Goal: Information Seeking & Learning: Learn about a topic

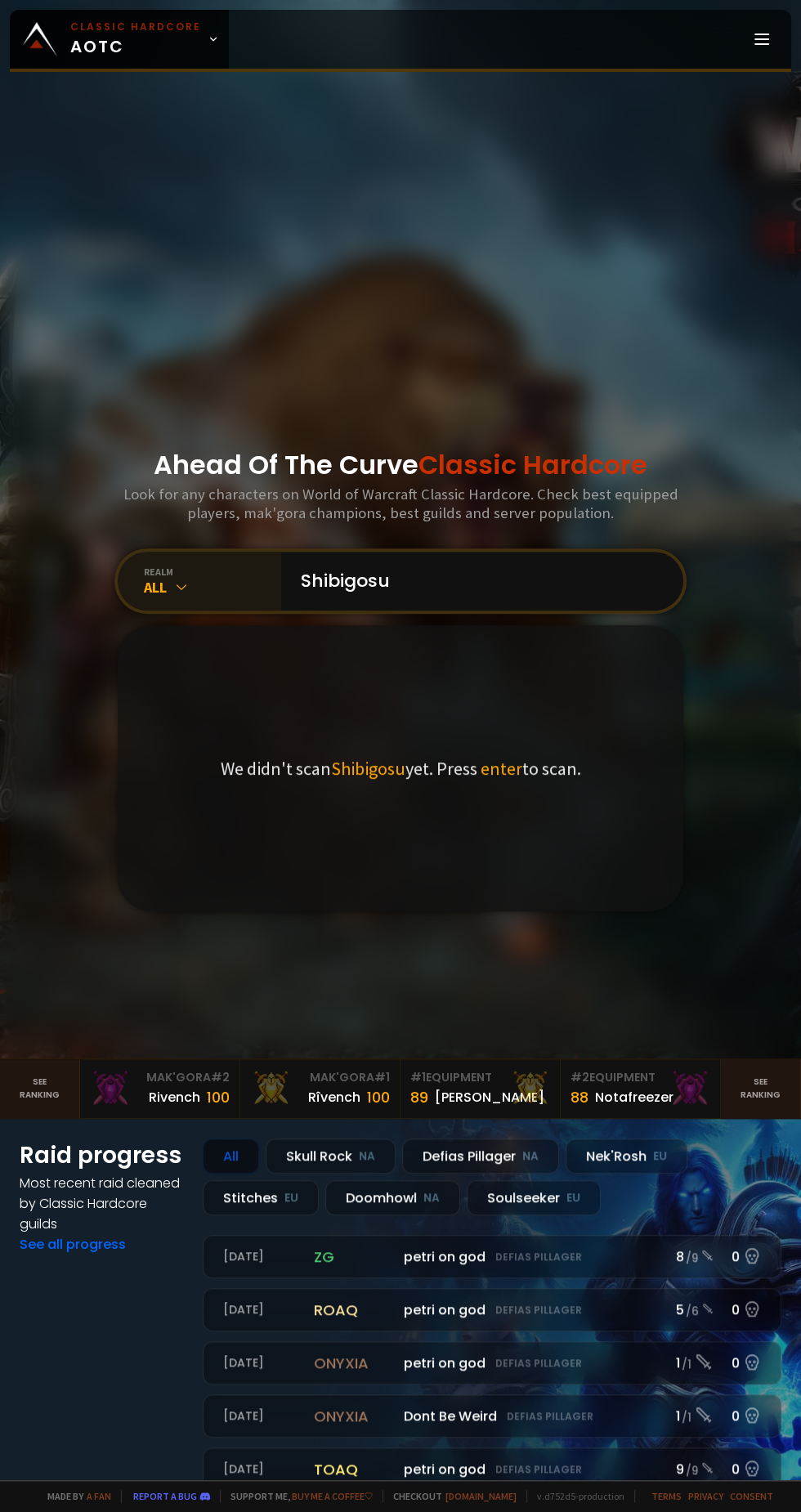
type input "Shibigosu"
click at [203, 597] on div "All" at bounding box center [212, 586] width 137 height 19
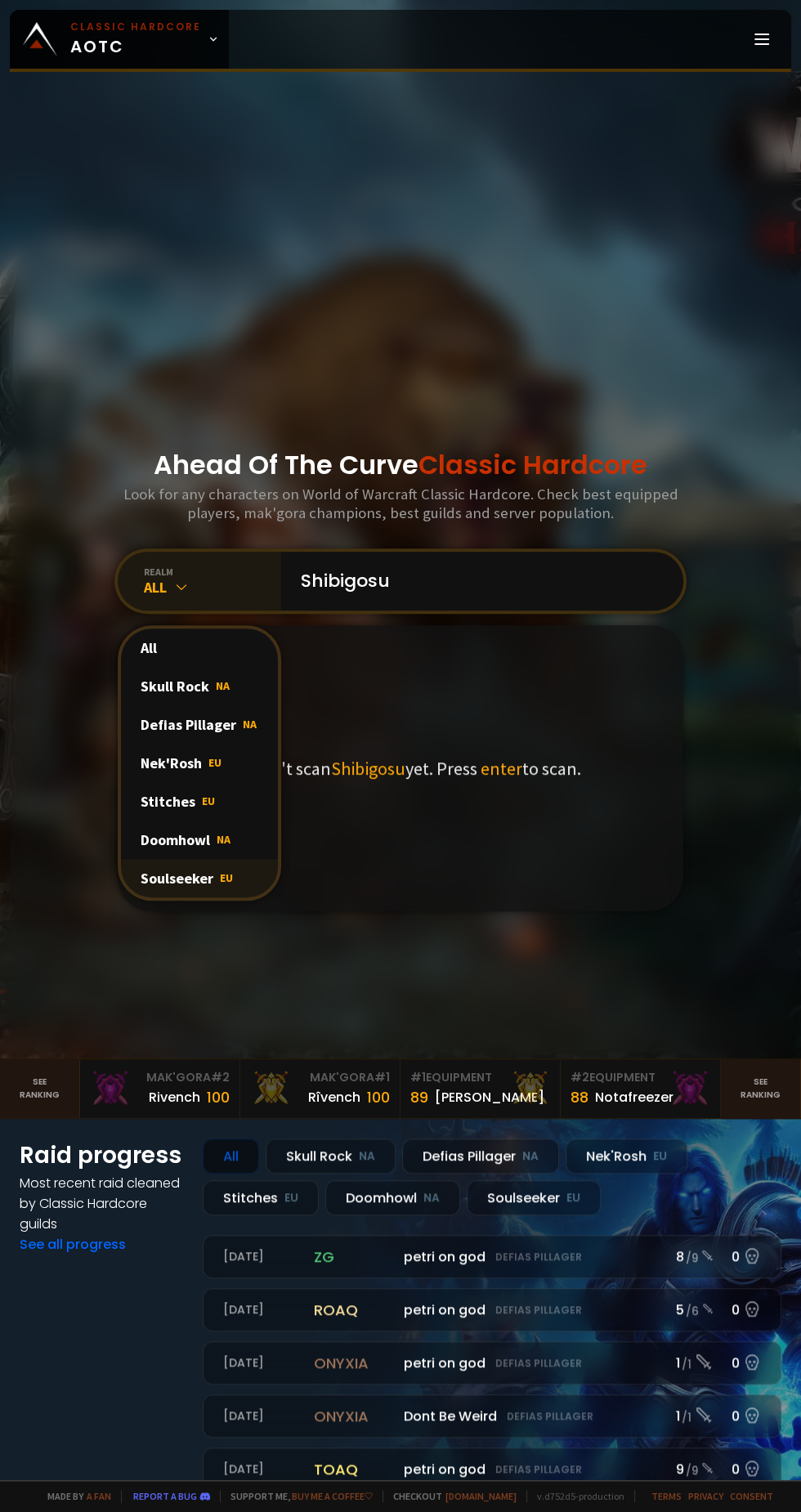
click at [225, 885] on span "EU" at bounding box center [226, 877] width 13 height 15
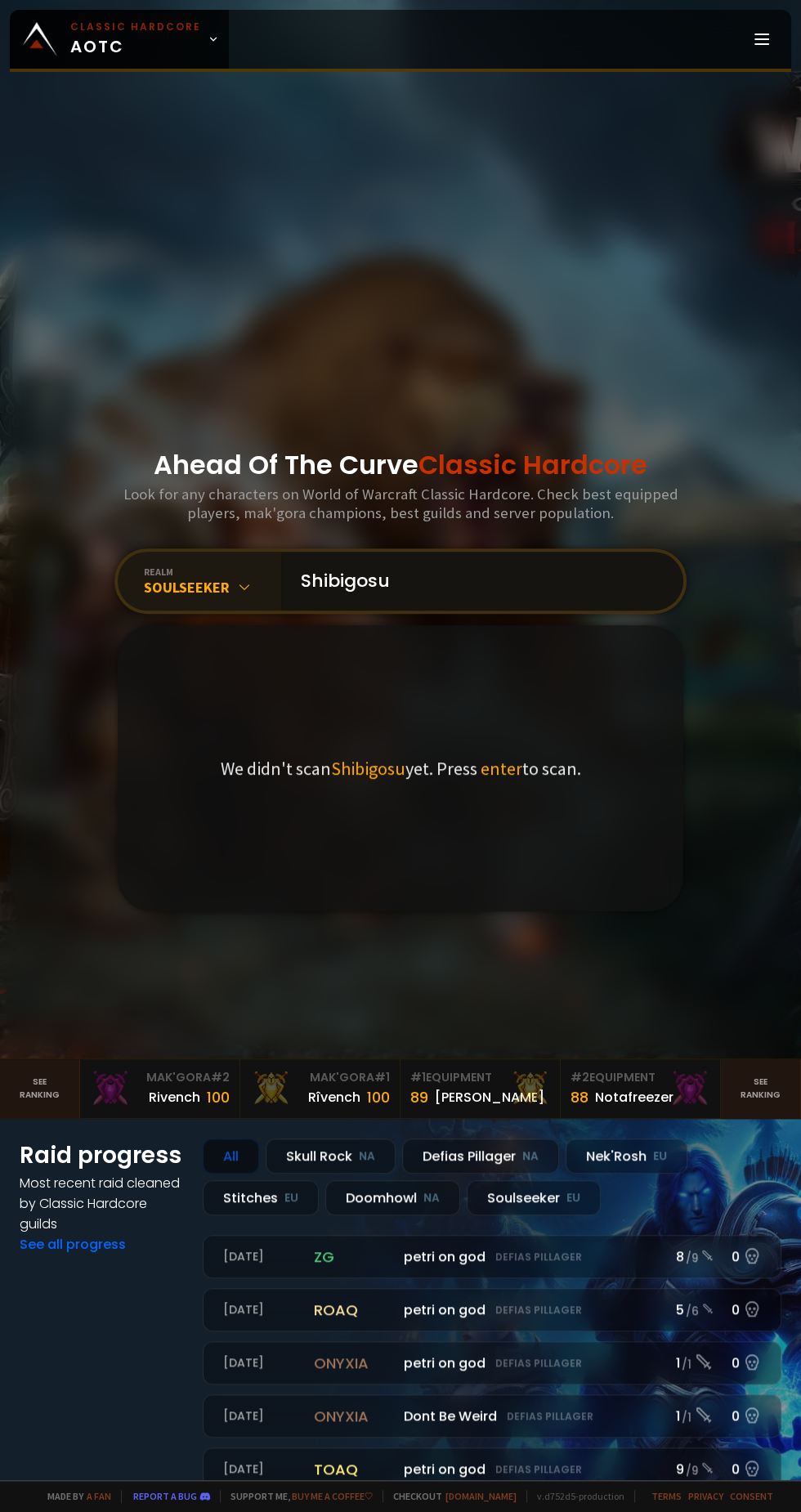
click at [580, 611] on input "Shibigosu" at bounding box center [477, 581] width 373 height 59
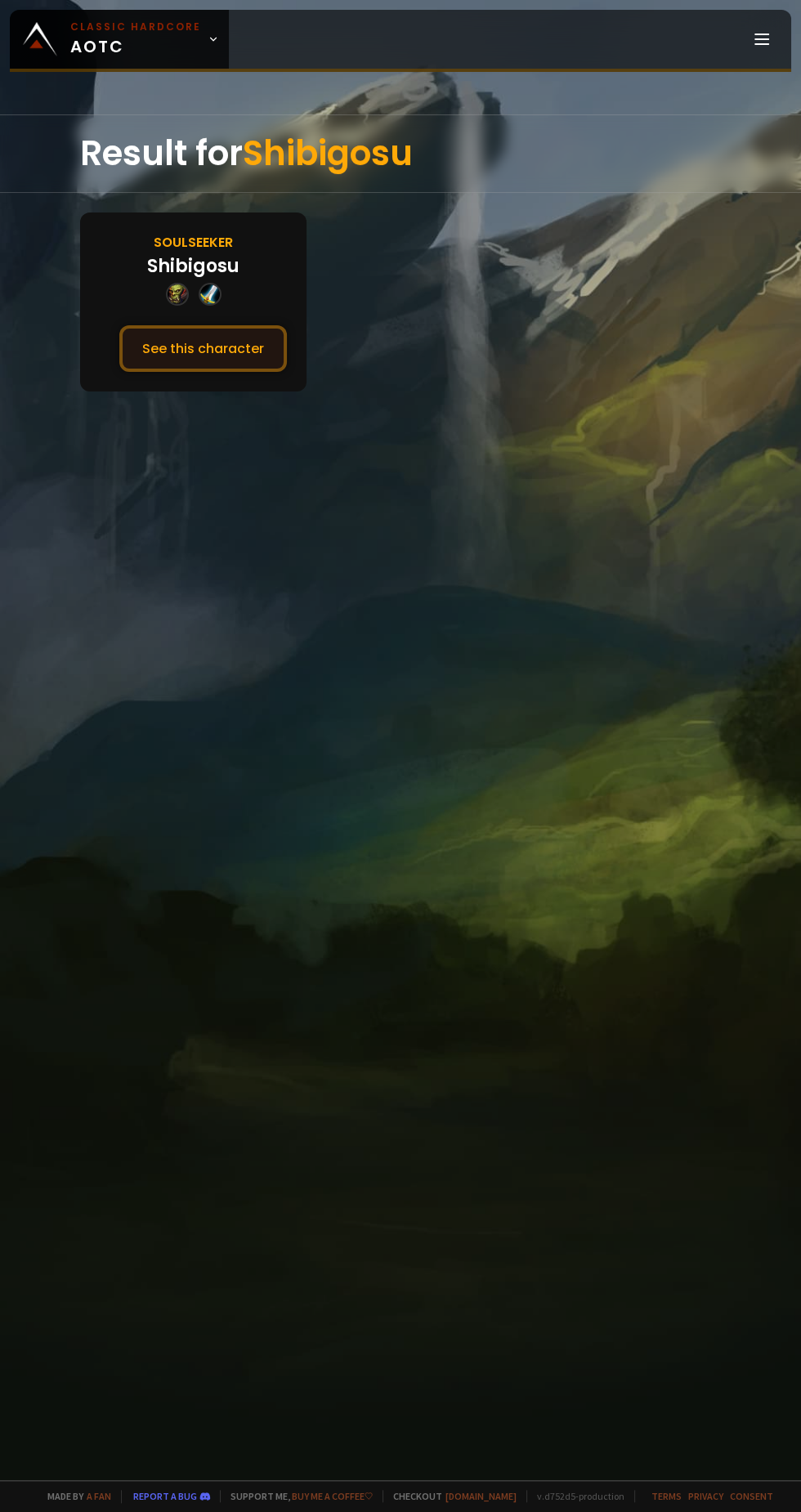
click at [250, 329] on button "See this character" at bounding box center [203, 348] width 168 height 46
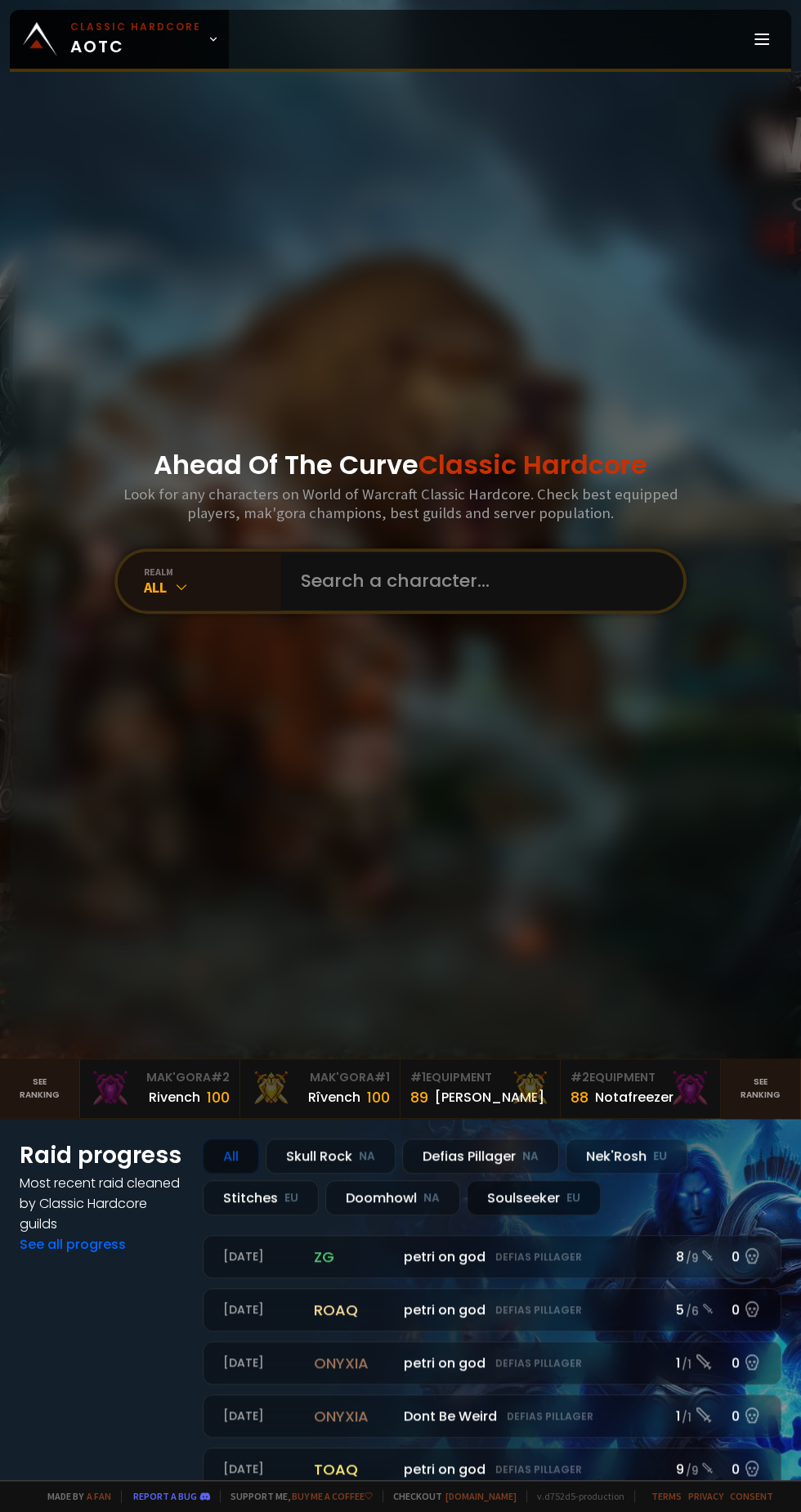
click at [548, 1215] on div "Soulseeker EU" at bounding box center [533, 1198] width 134 height 35
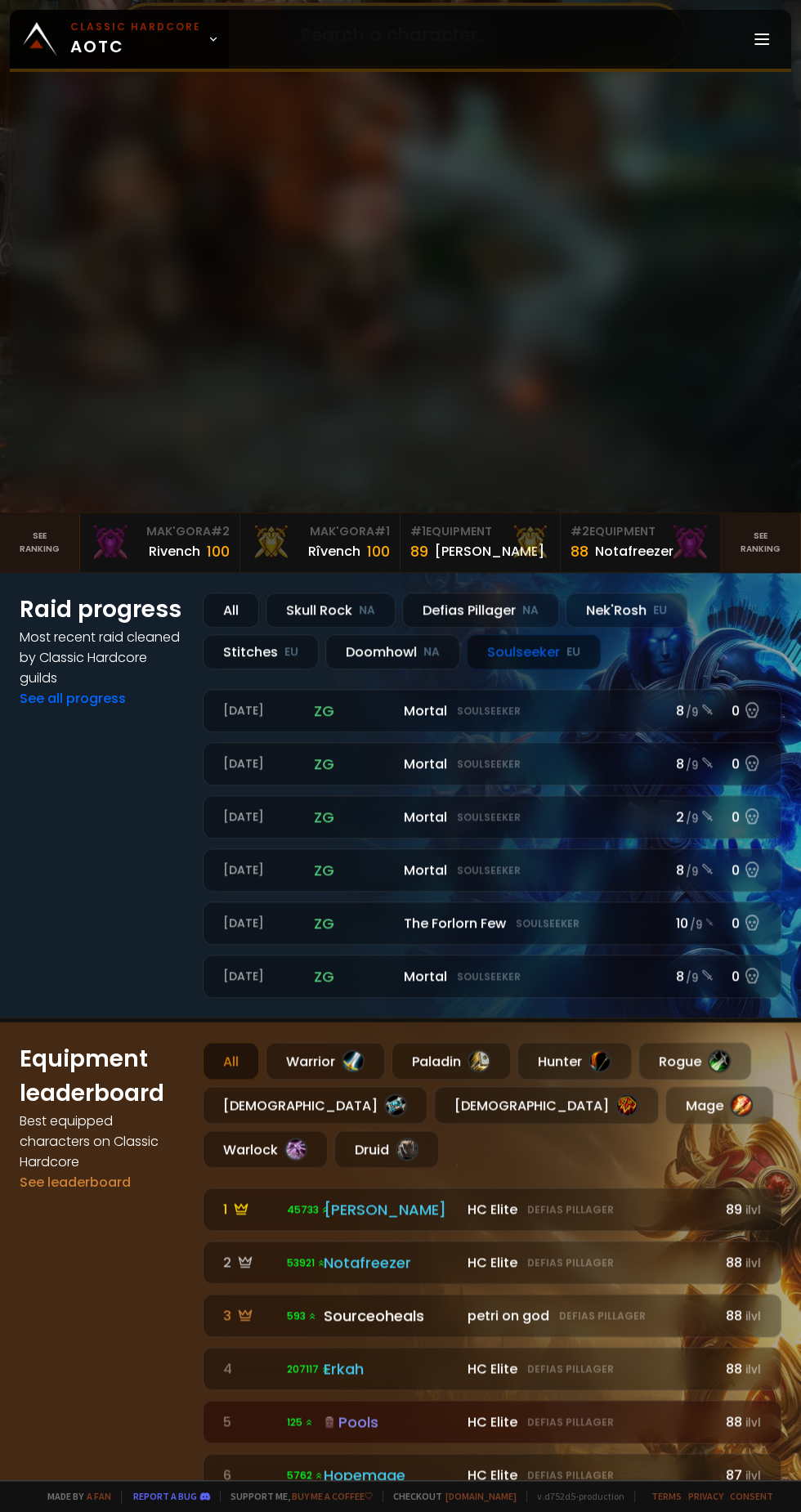
scroll to position [554, 0]
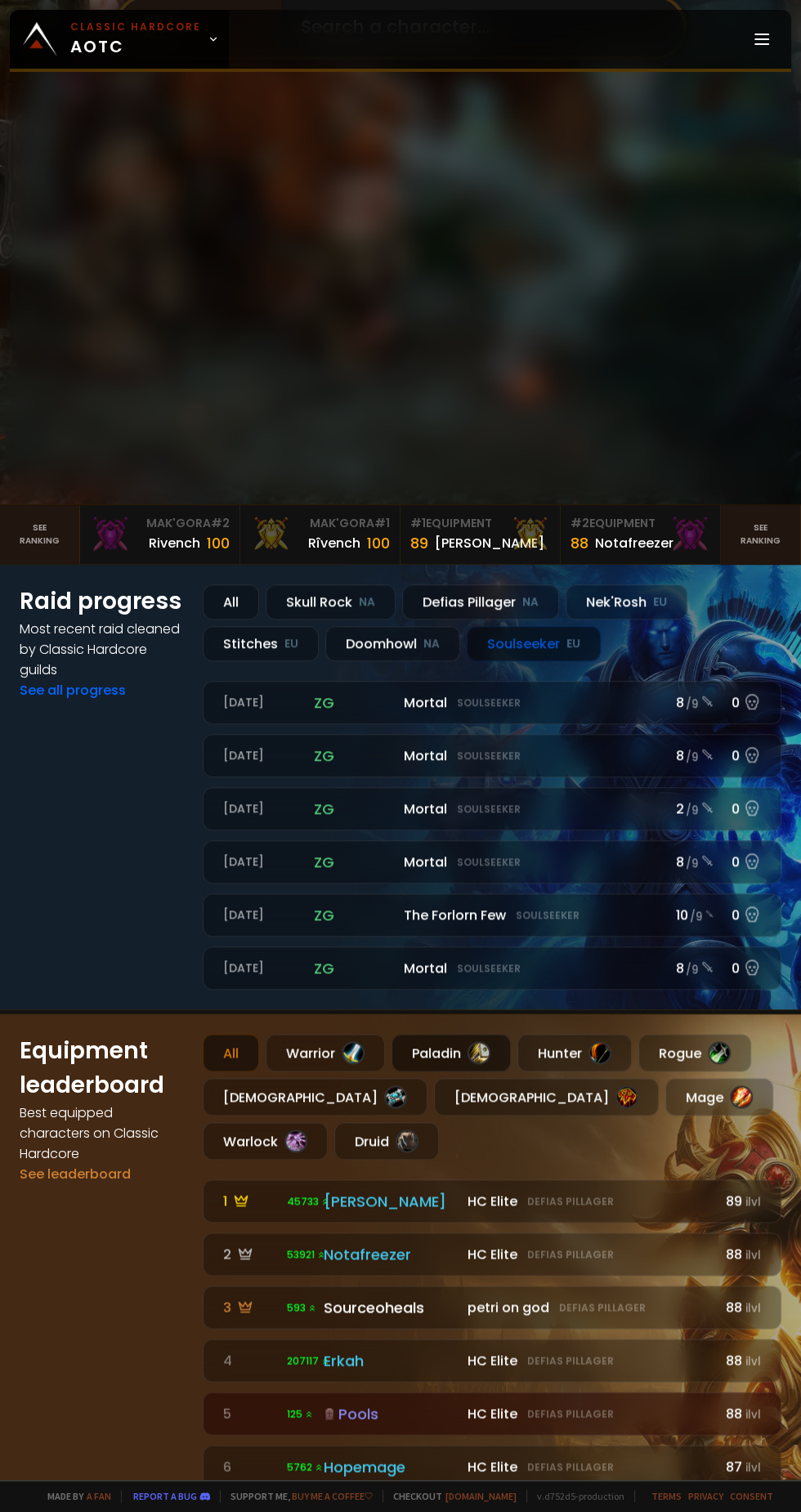
click at [482, 1064] on div at bounding box center [478, 1052] width 23 height 23
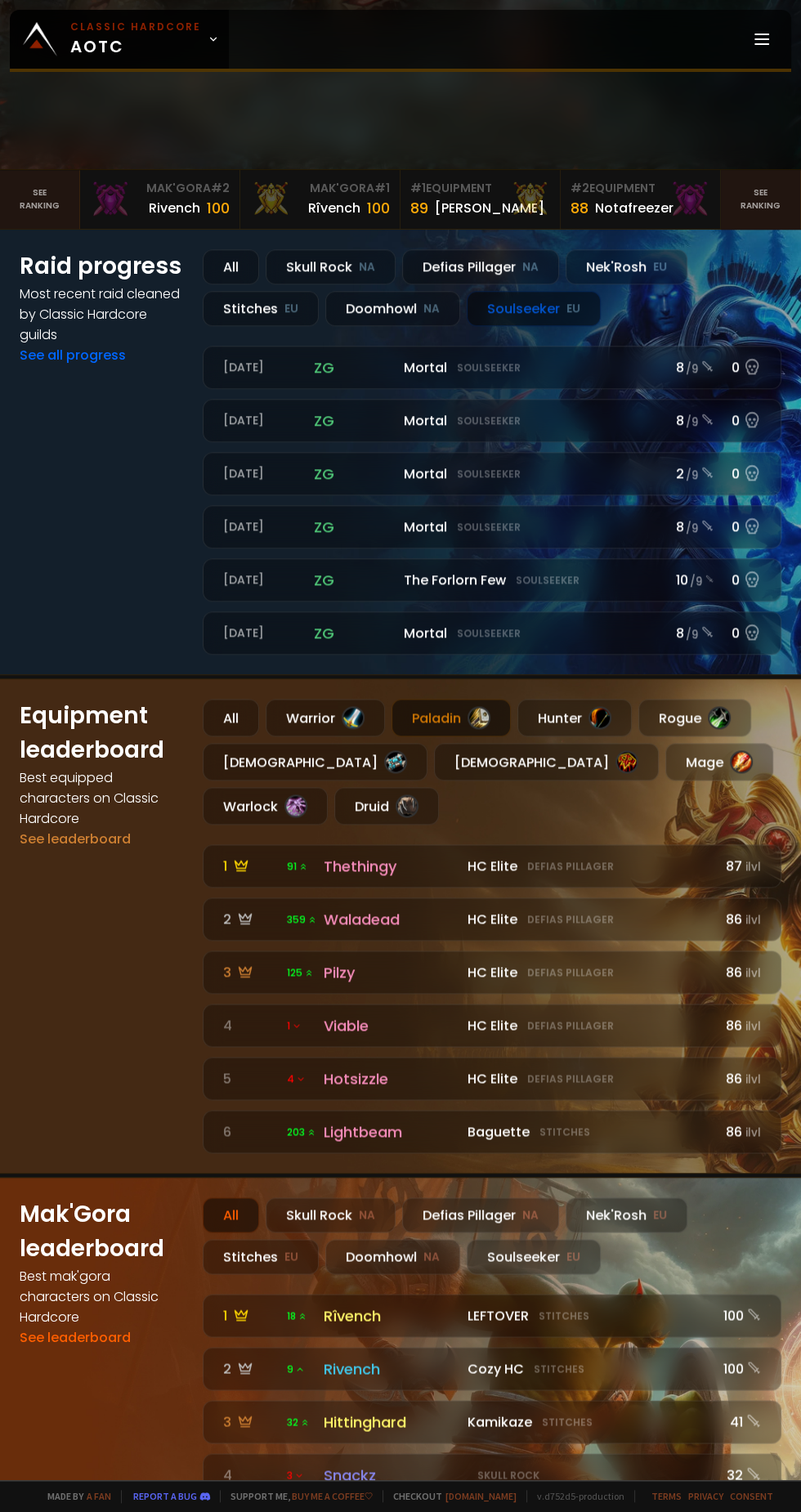
scroll to position [889, 0]
click at [479, 729] on div at bounding box center [478, 718] width 23 height 23
click at [534, 737] on div "Hunter" at bounding box center [574, 718] width 115 height 37
click at [470, 737] on div "Paladin" at bounding box center [452, 718] width 120 height 37
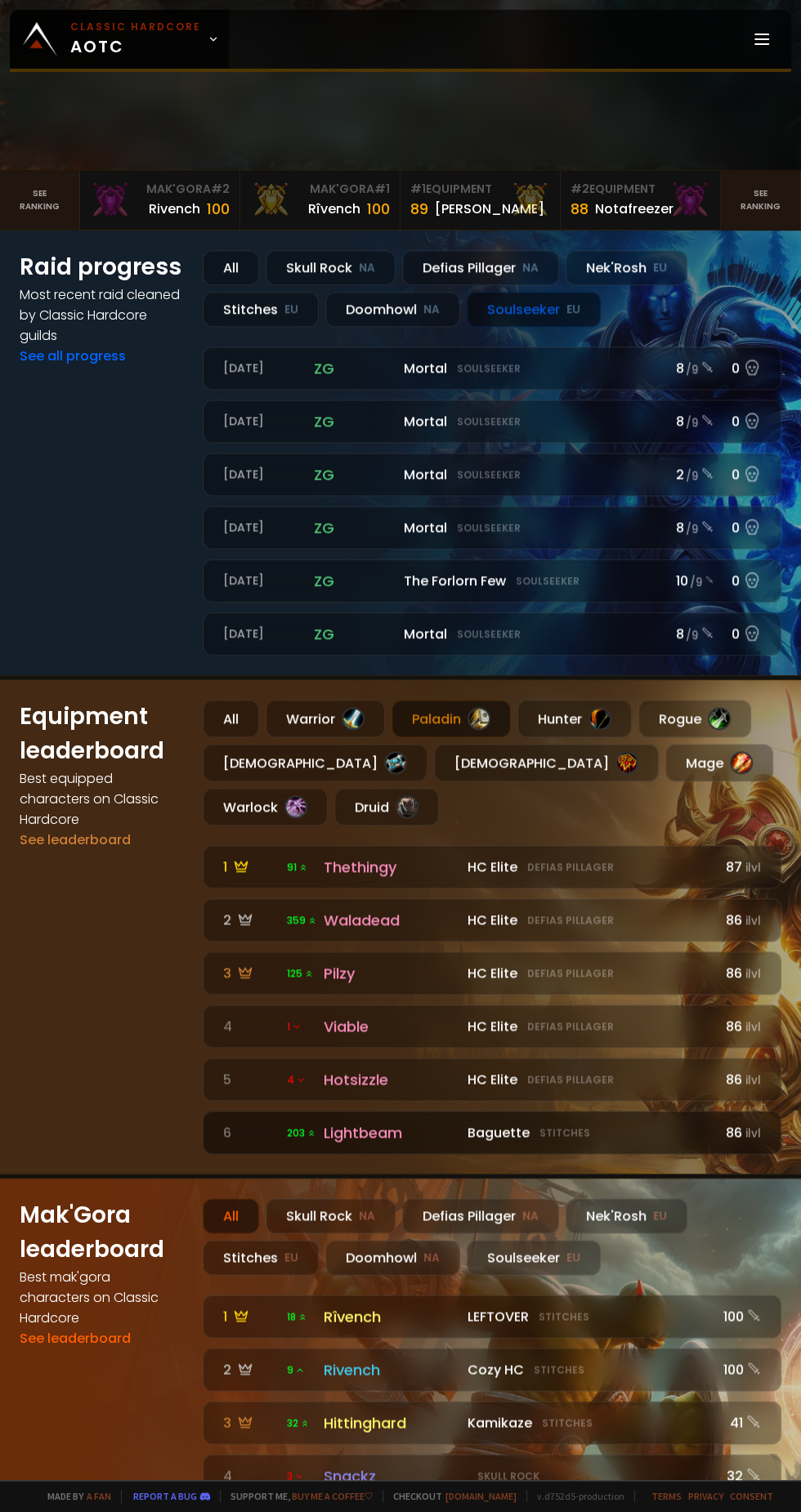
click at [467, 1143] on div "Baguette Stitches" at bounding box center [590, 1132] width 246 height 21
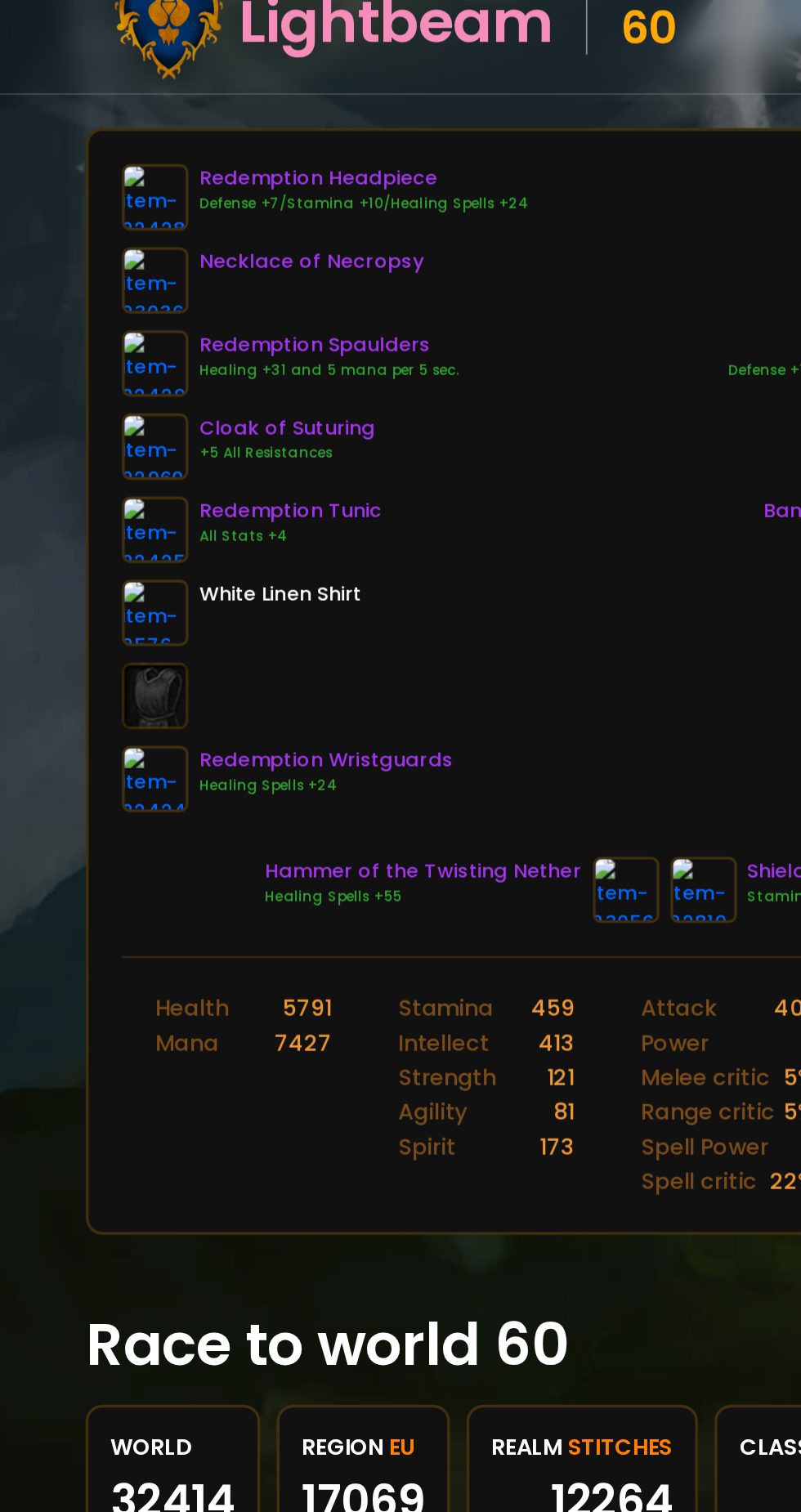
scroll to position [0, 51]
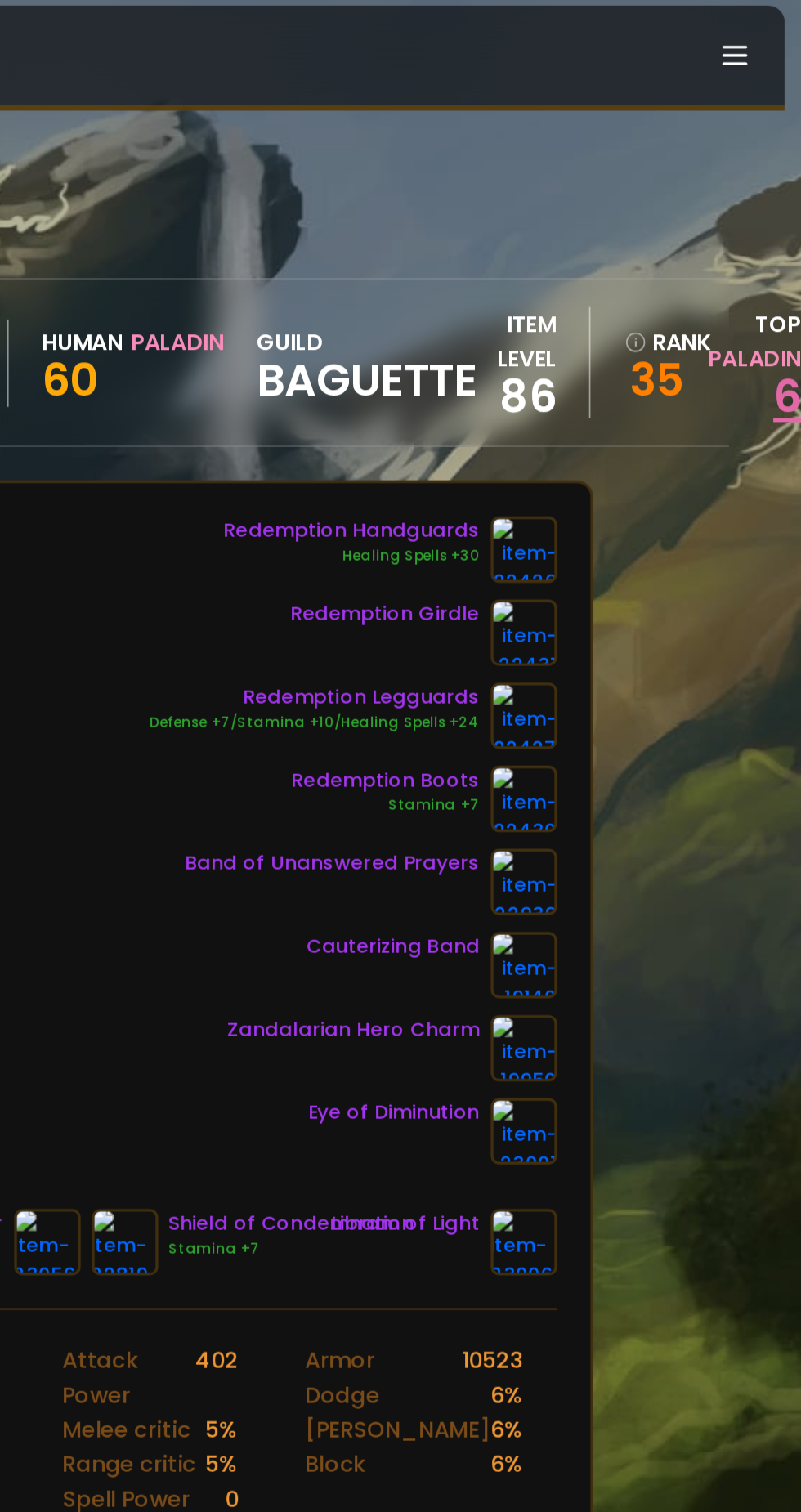
click at [785, 223] on link "6" at bounding box center [792, 240] width 17 height 36
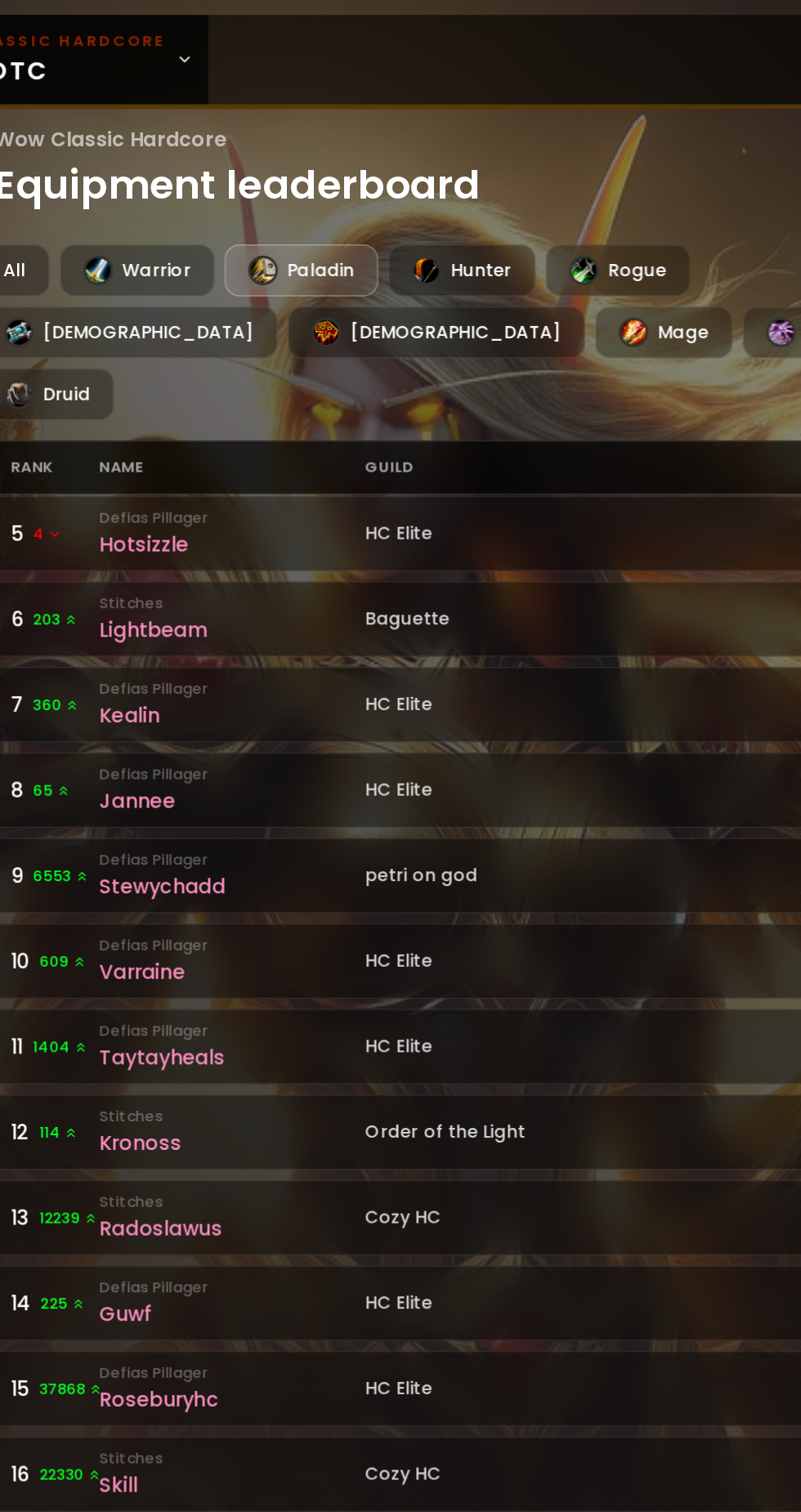
scroll to position [227, 0]
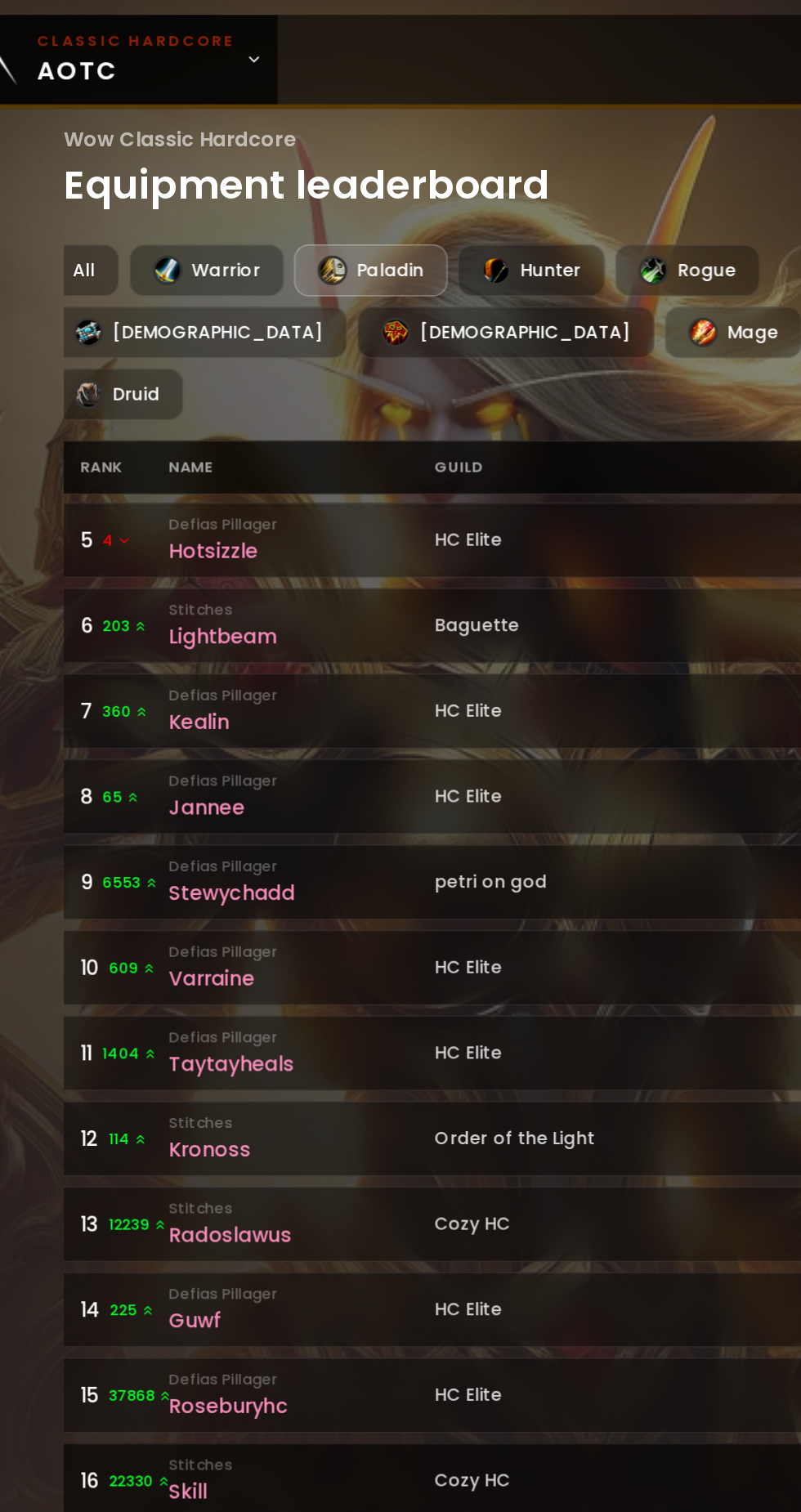
click at [411, 967] on div "Cozy HC" at bounding box center [478, 975] width 292 height 17
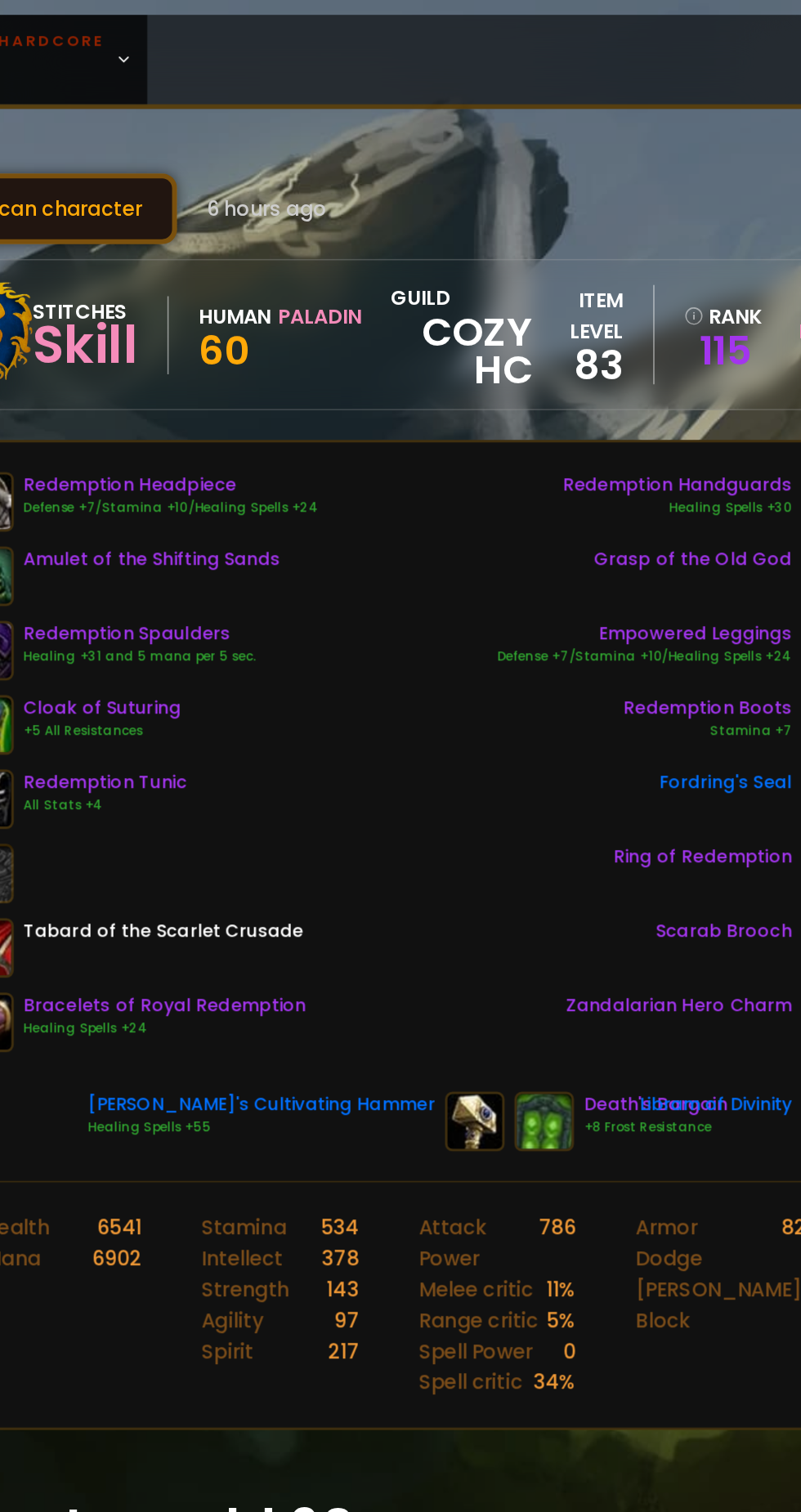
click at [210, 128] on button "Scan character" at bounding box center [164, 137] width 168 height 46
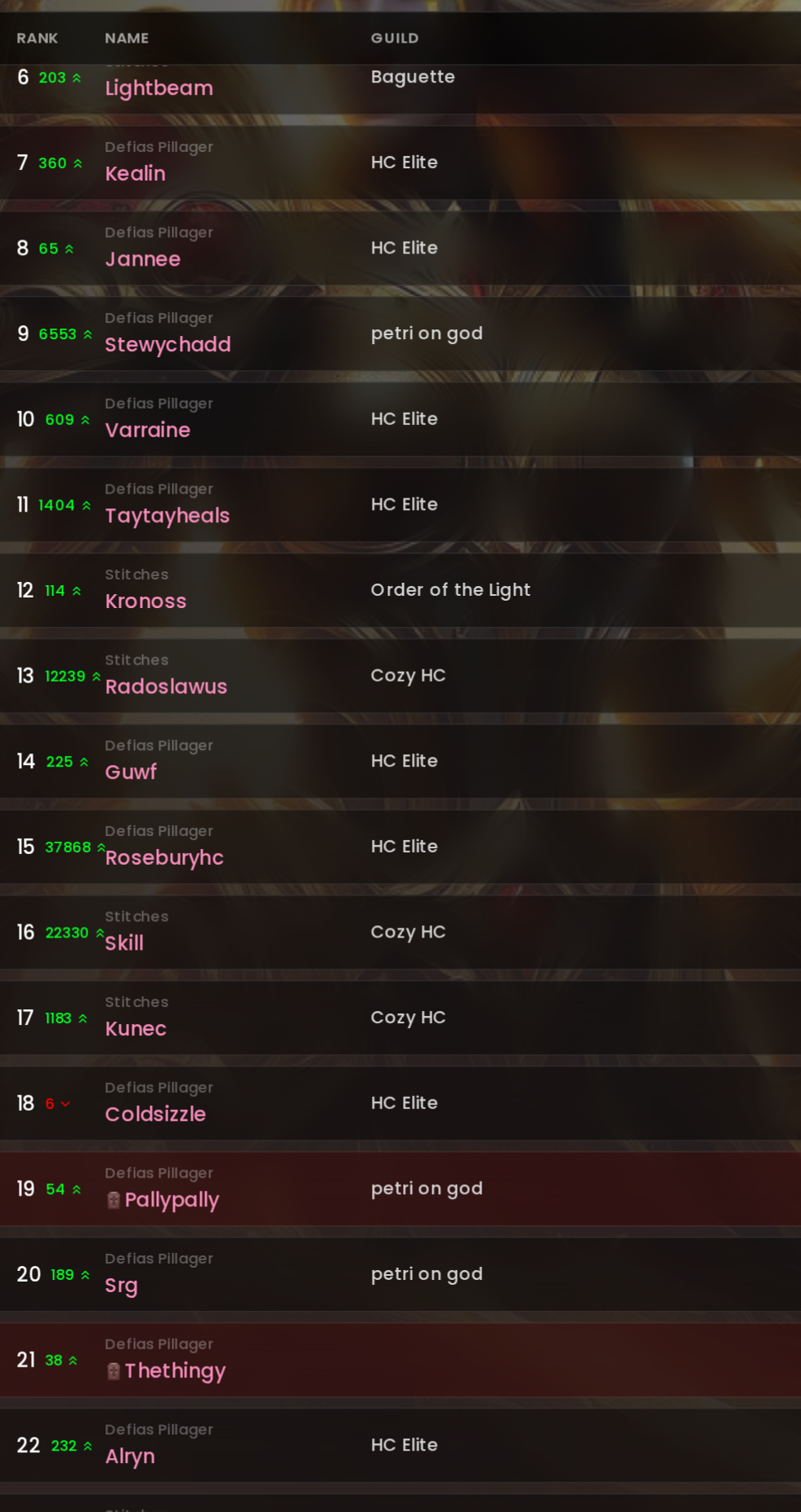
scroll to position [0, 7]
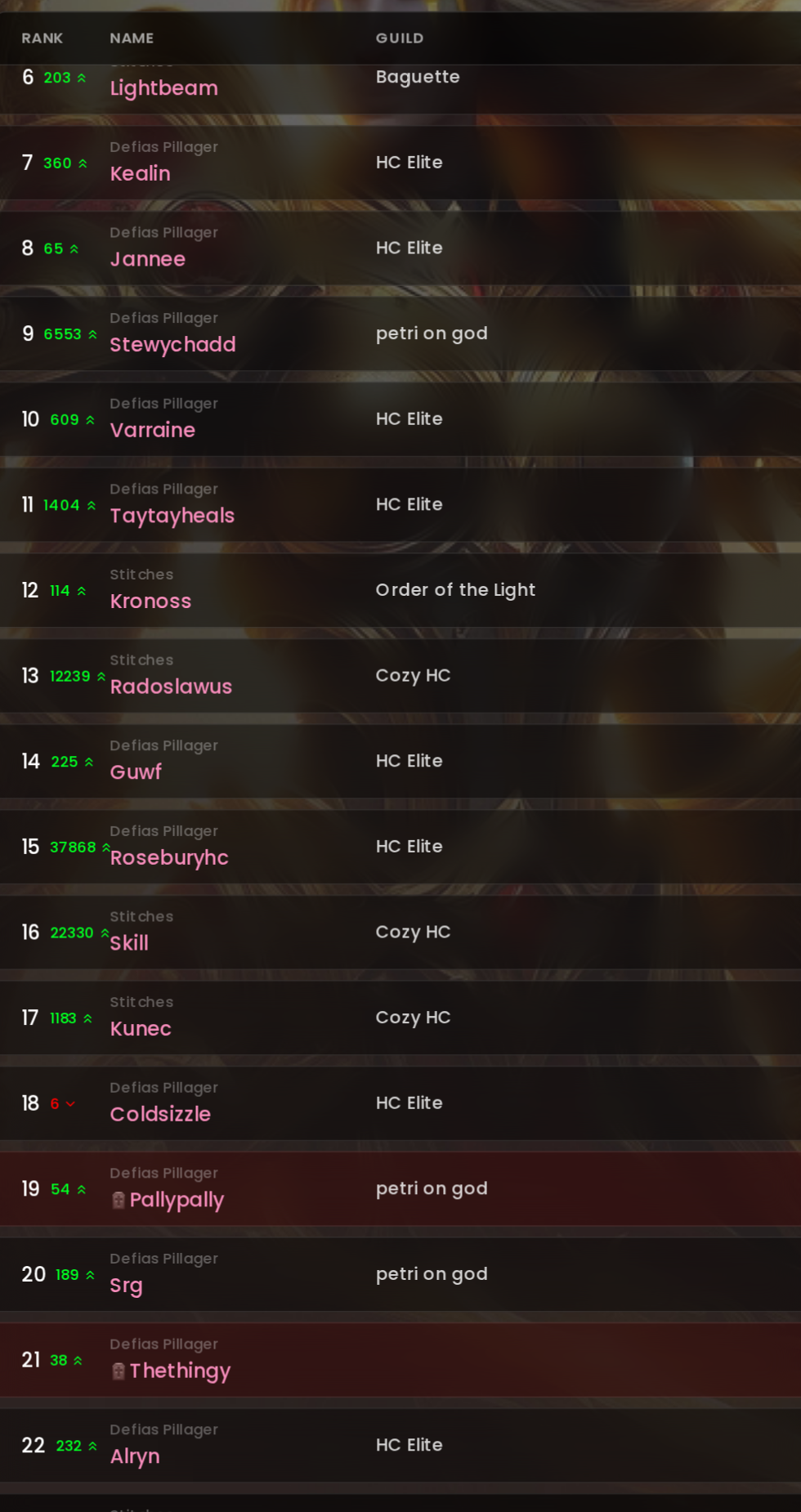
click at [455, 1284] on div "Cozy HC" at bounding box center [481, 1292] width 292 height 17
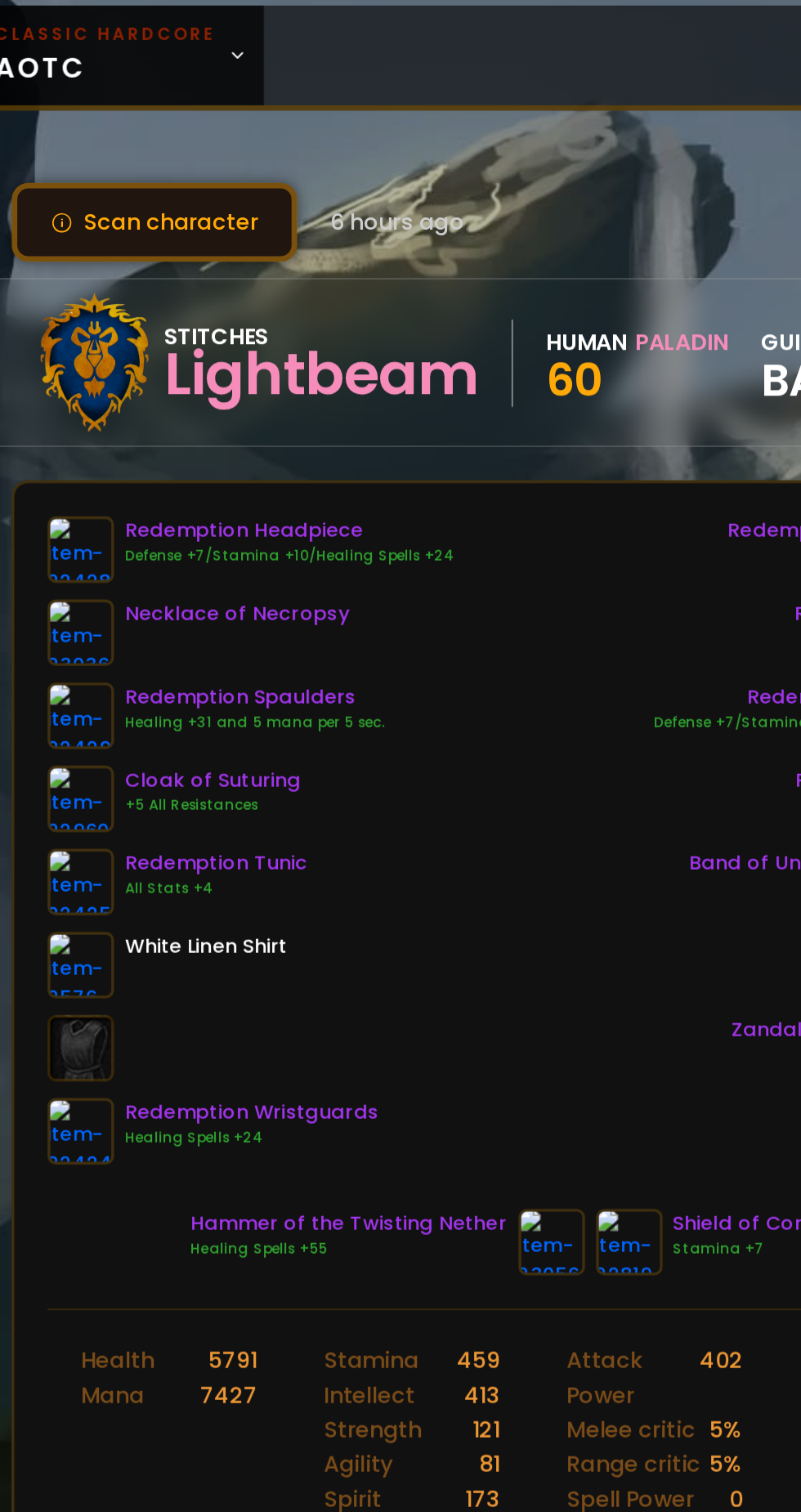
click at [222, 129] on button "Scan character" at bounding box center [164, 137] width 168 height 46
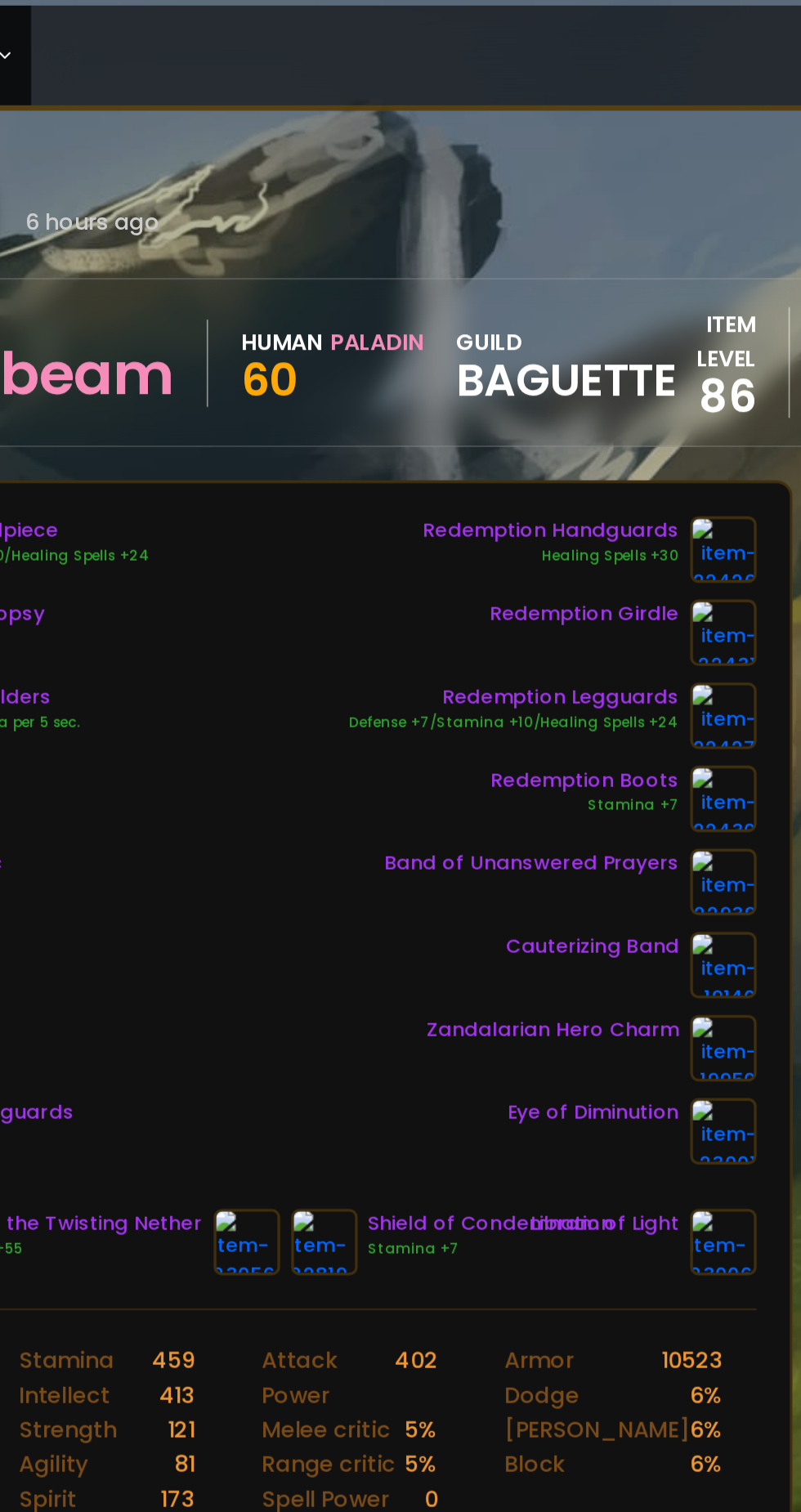
scroll to position [0, 50]
click at [562, 524] on div "Band of Unanswered Prayers" at bounding box center [523, 527] width 174 height 39
click at [587, 508] on div "Band of Unanswered Prayers" at bounding box center [523, 515] width 174 height 17
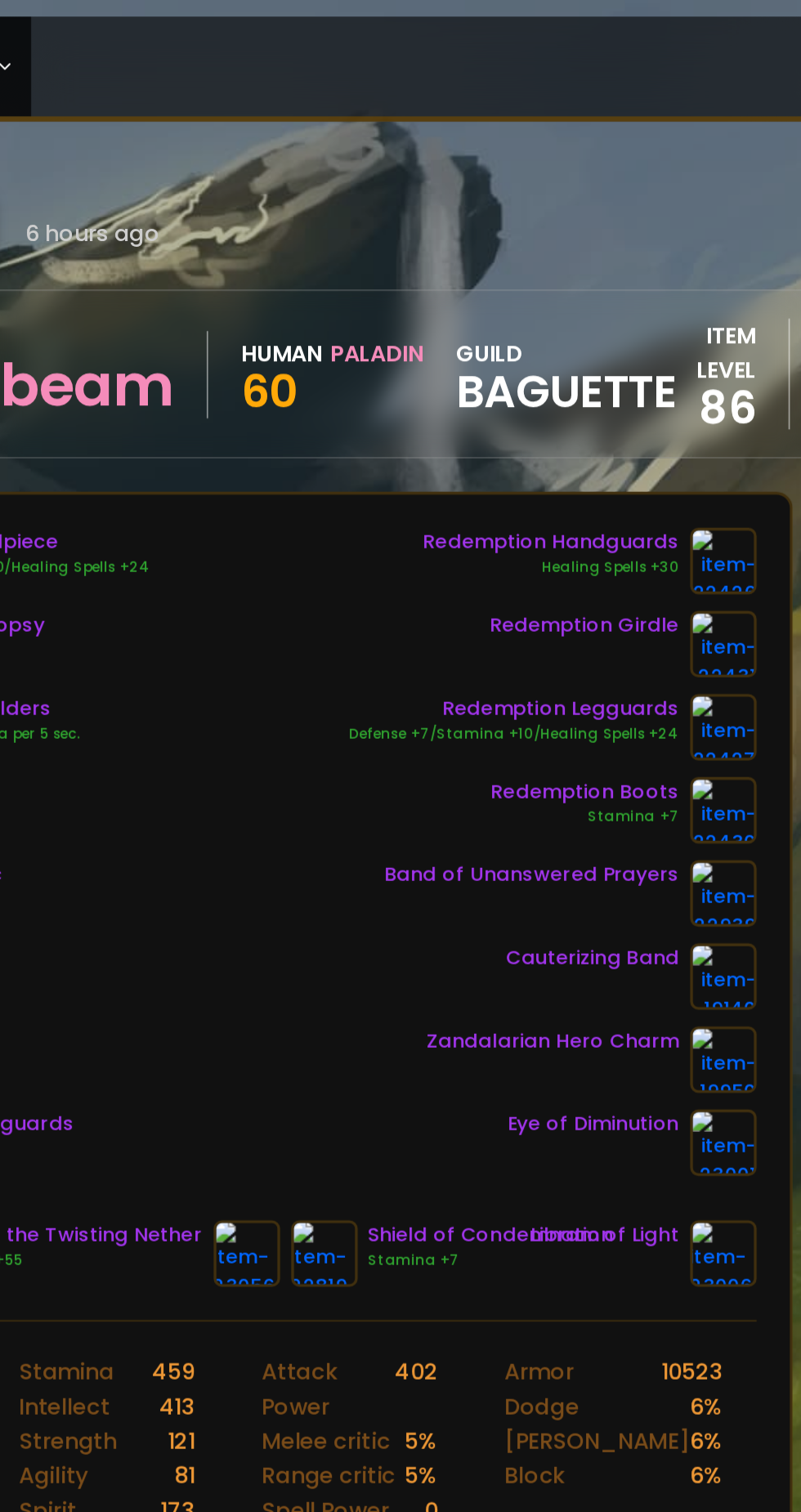
scroll to position [0, 51]
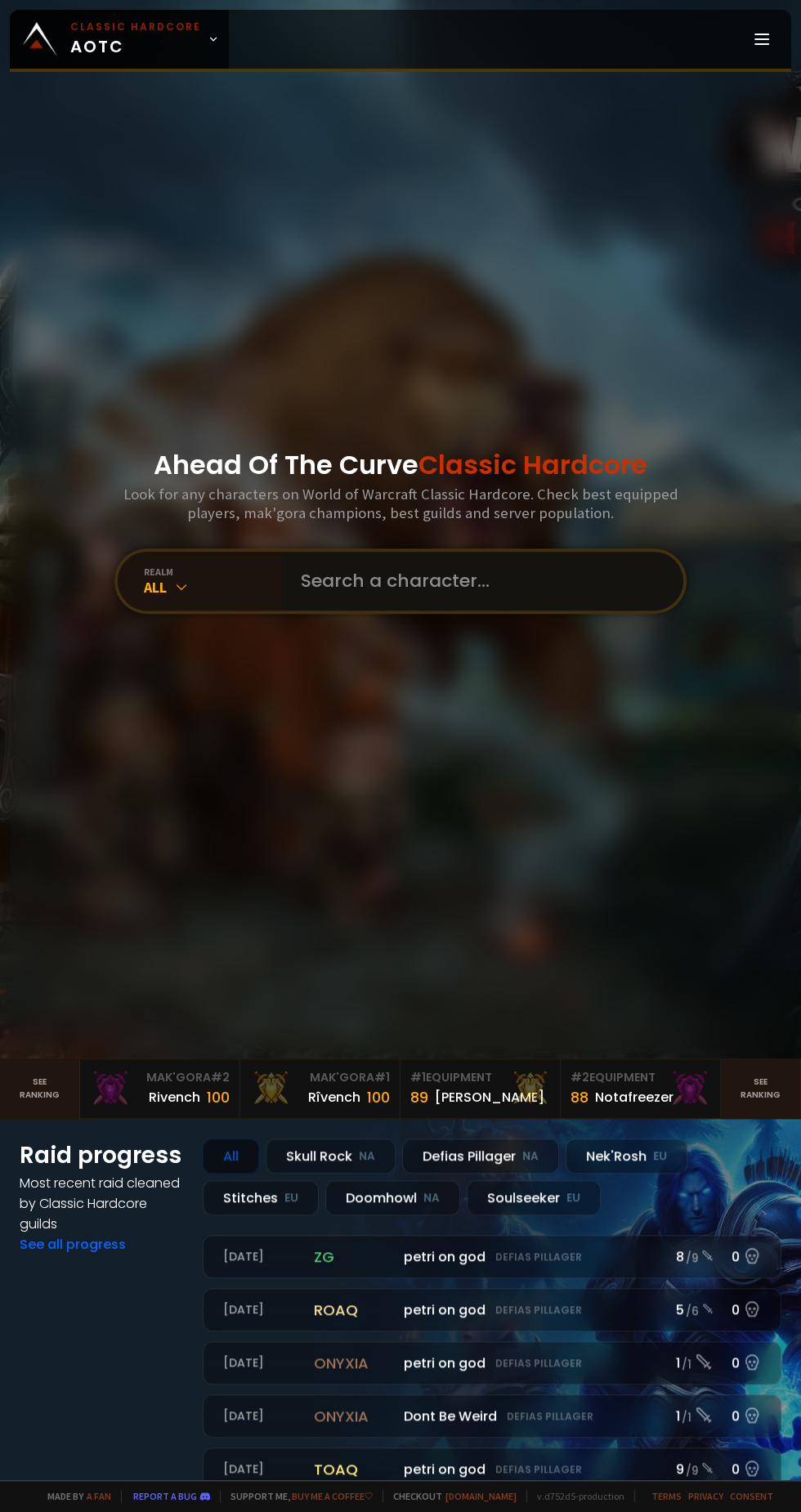
click at [474, 608] on input "text" at bounding box center [477, 581] width 373 height 59
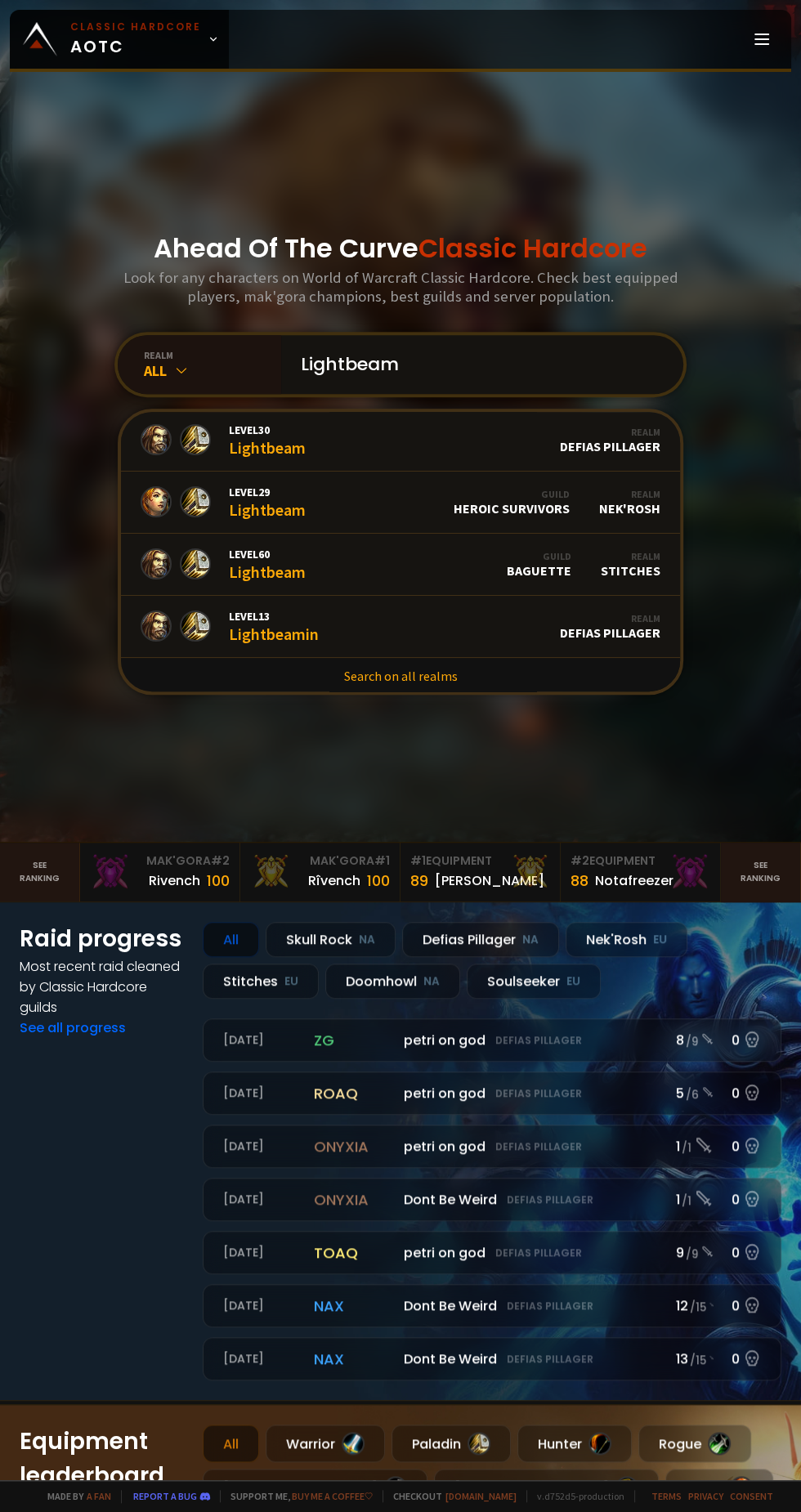
scroll to position [225, 0]
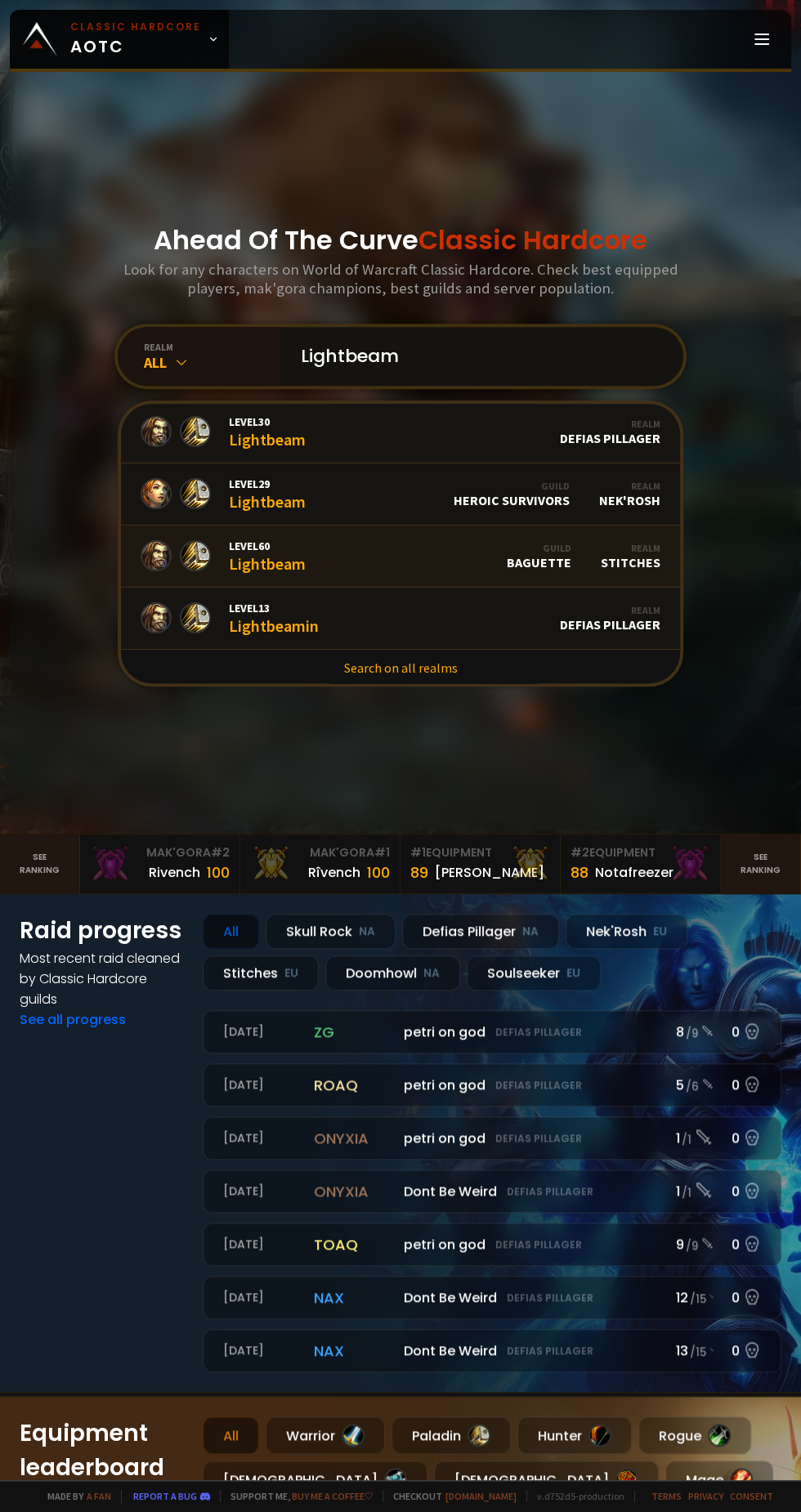
type input "Lightbeam"
click at [406, 587] on link "Level 60 Lightbeam Guild Baguette Realm Stitches" at bounding box center [400, 556] width 559 height 62
